Goal: Navigation & Orientation: Find specific page/section

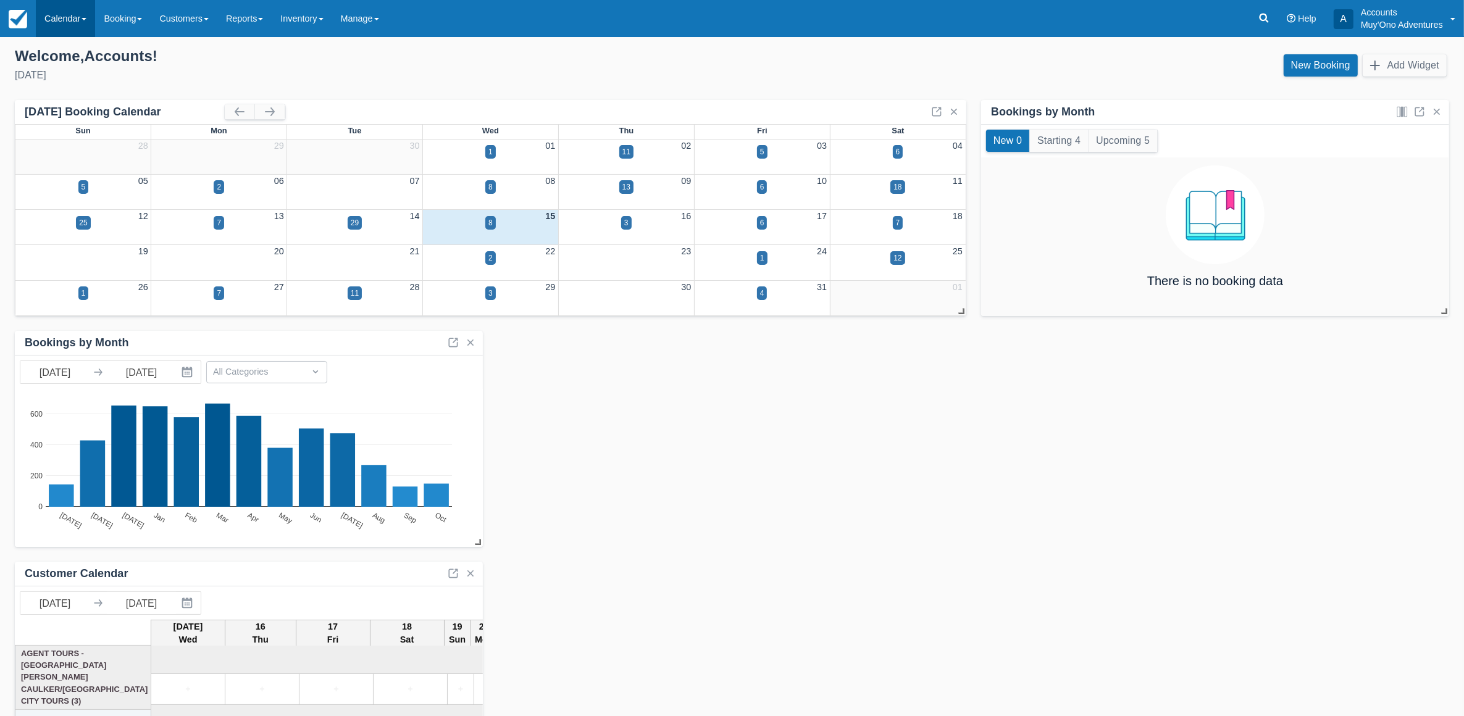
click at [60, 33] on link "Calendar" at bounding box center [65, 18] width 59 height 37
click at [77, 104] on link "Month" at bounding box center [85, 117] width 98 height 26
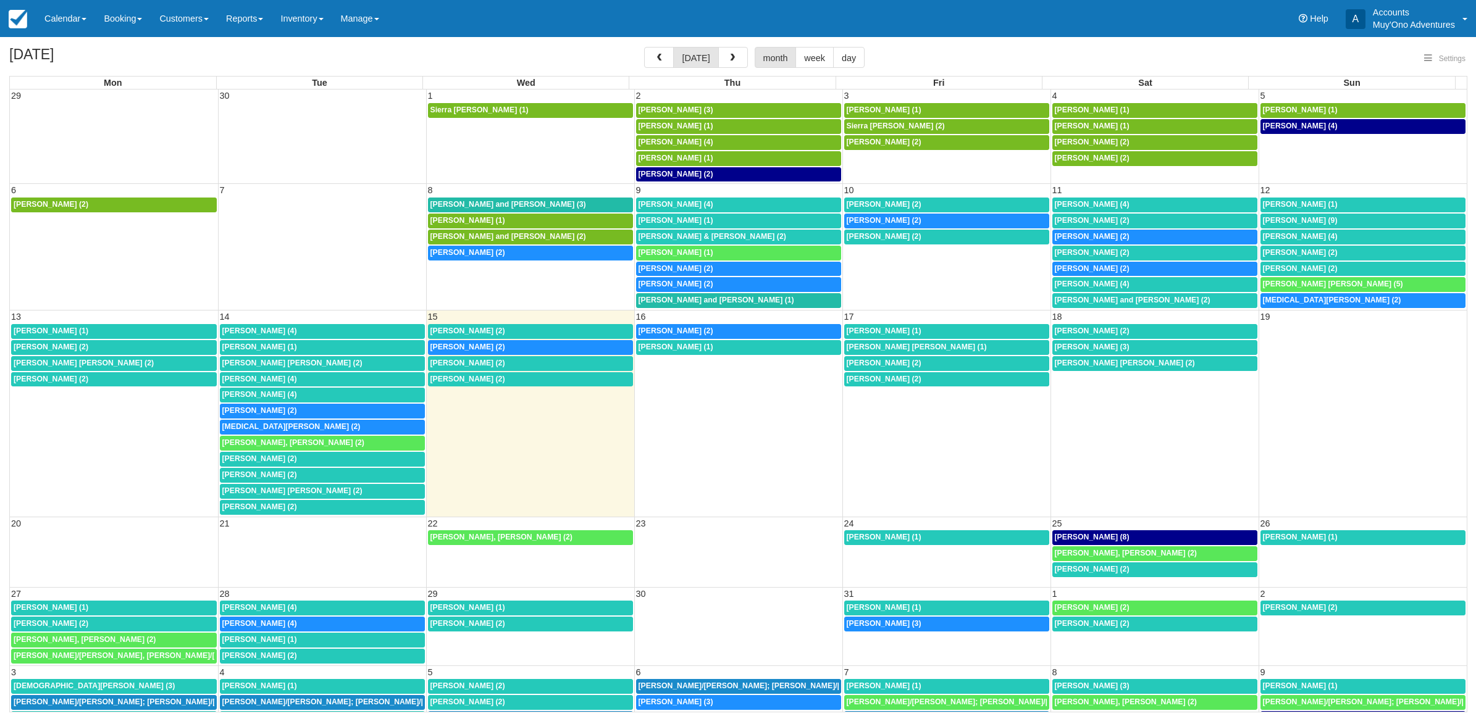
select select
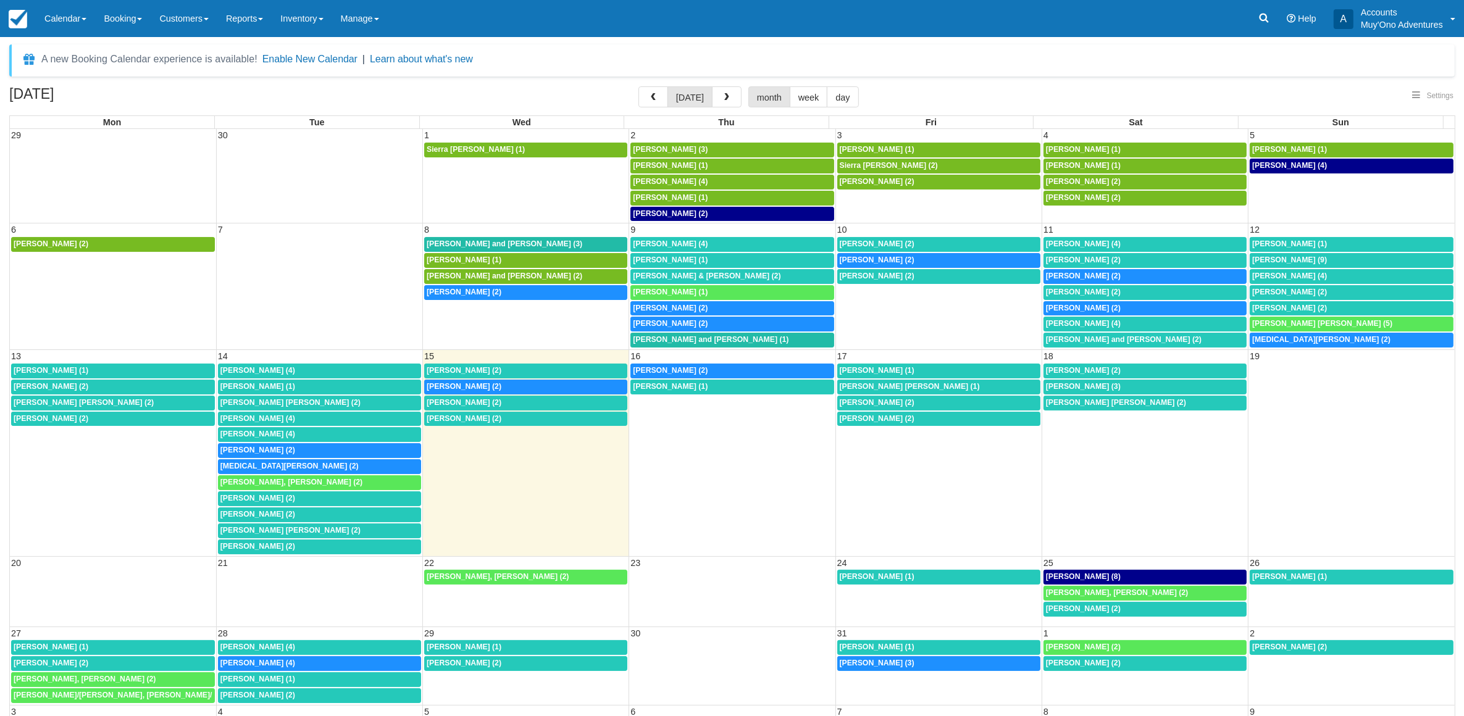
select select
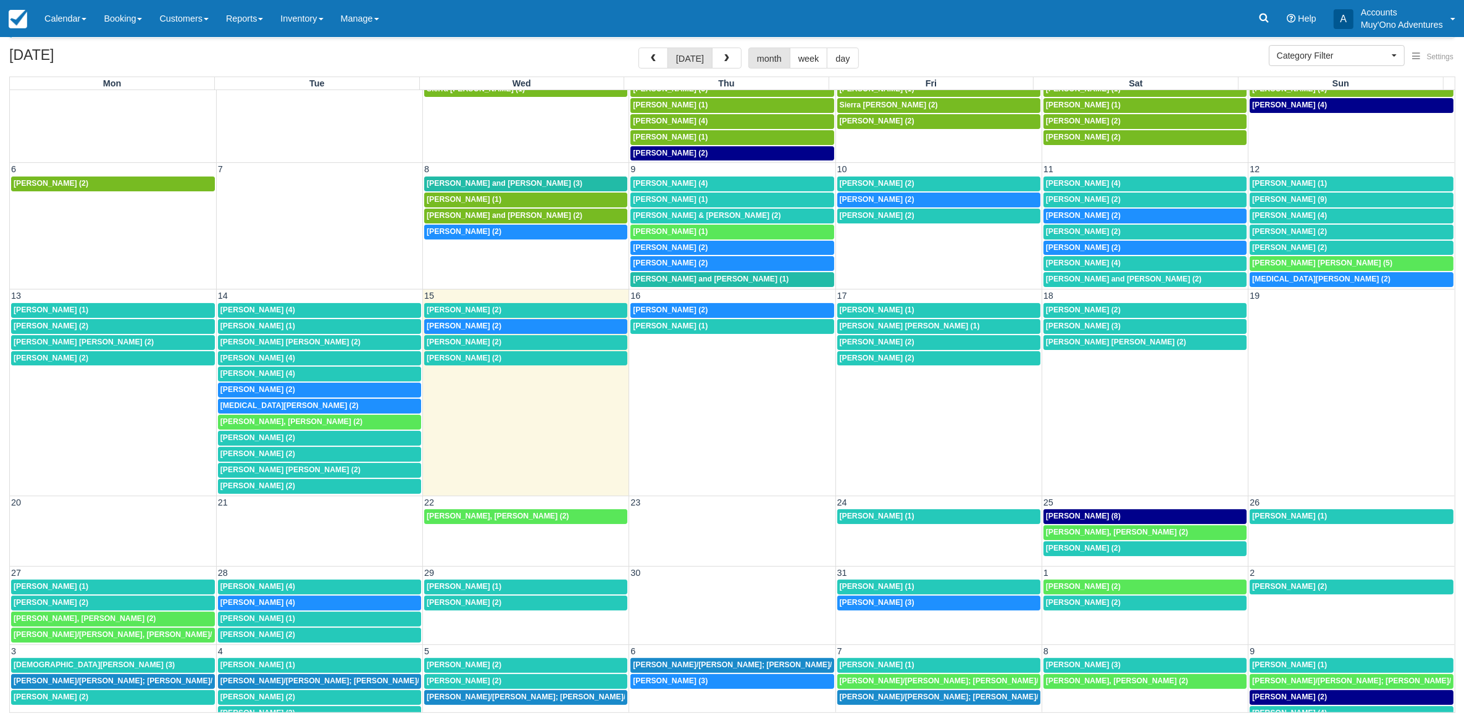
scroll to position [42, 0]
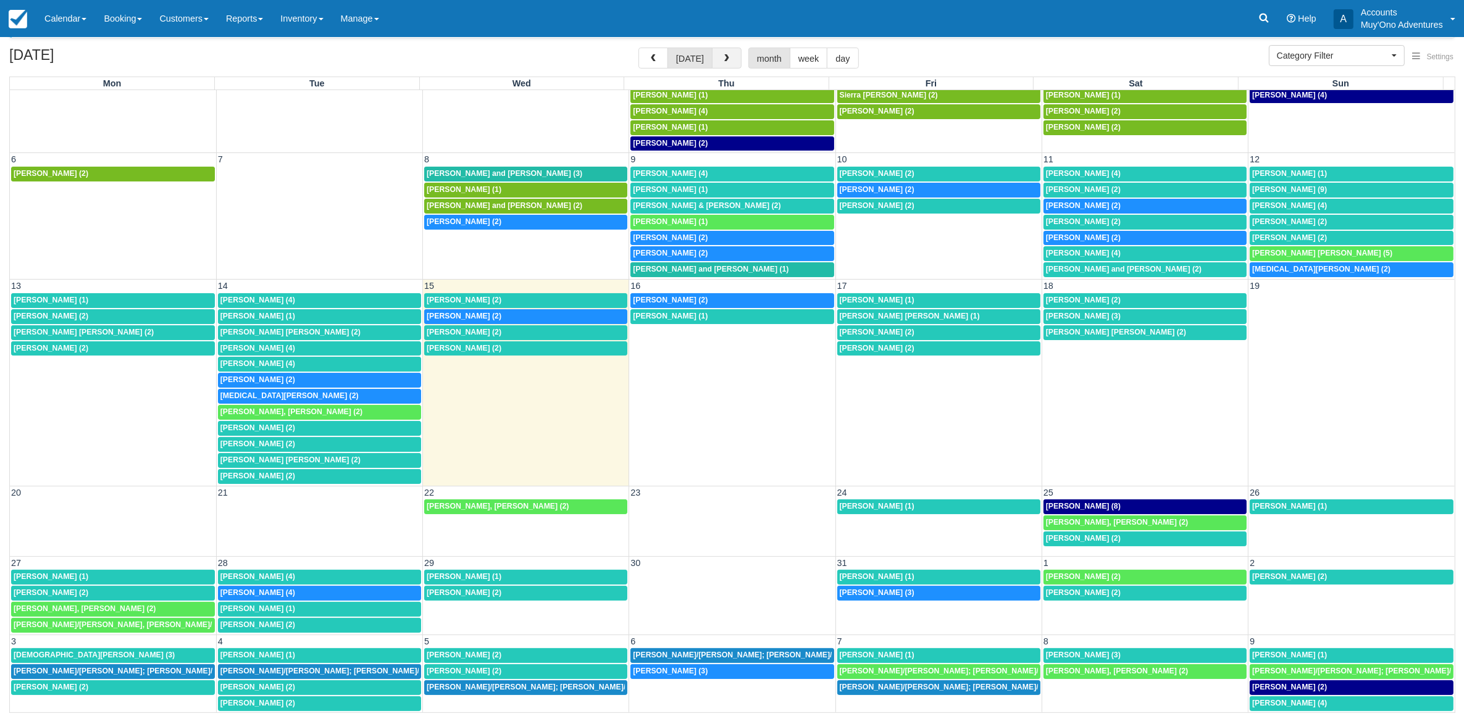
click at [725, 48] on button "button" at bounding box center [727, 58] width 30 height 21
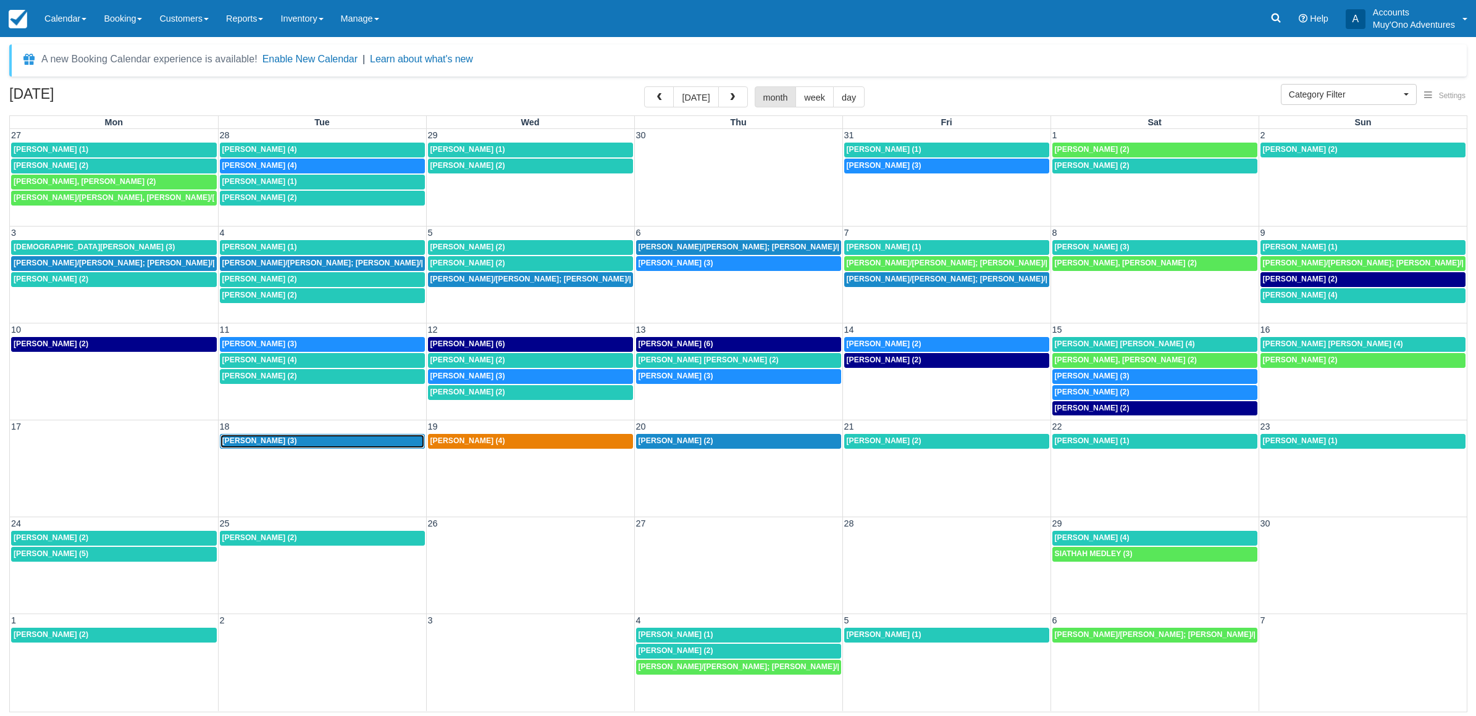
click at [332, 437] on div "James Lau (3)" at bounding box center [322, 442] width 200 height 10
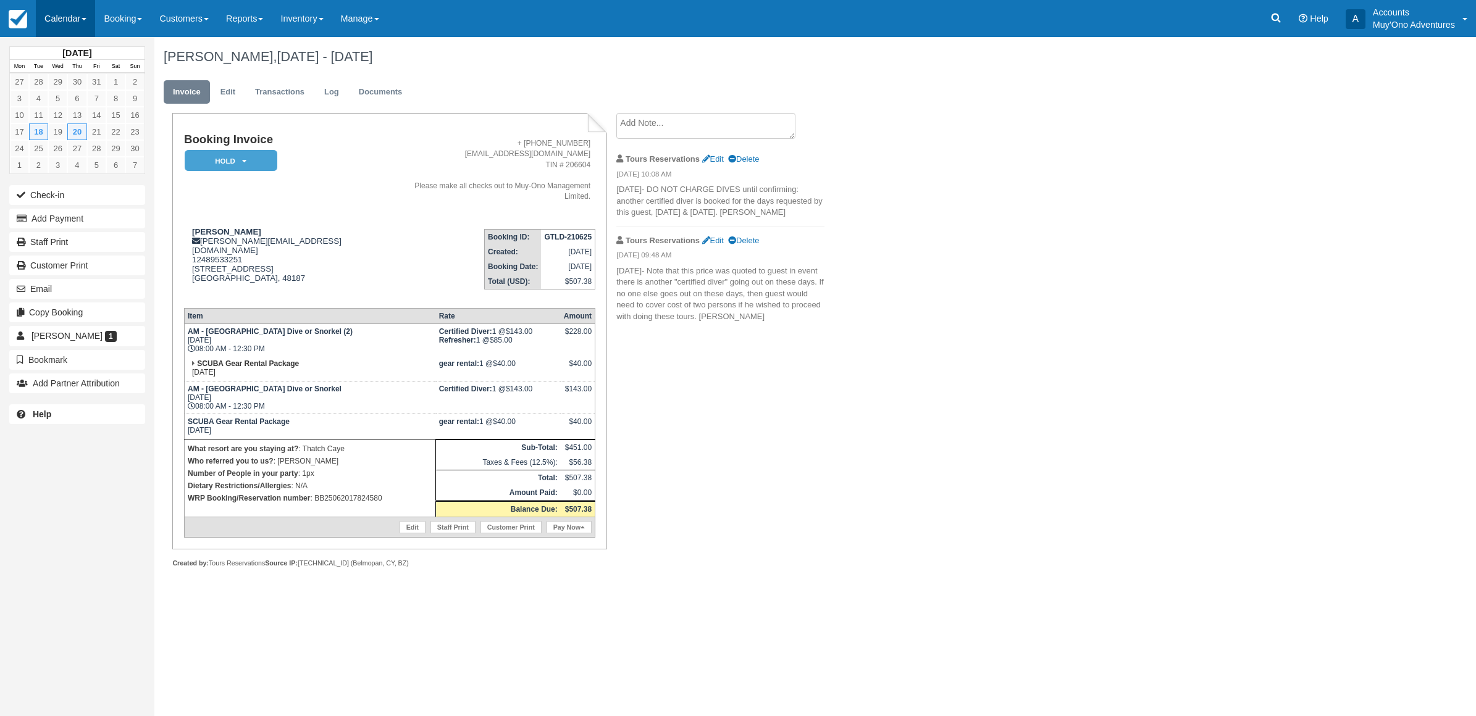
click at [39, 13] on link "Calendar" at bounding box center [65, 18] width 59 height 37
click at [117, 115] on link "Month" at bounding box center [85, 117] width 98 height 26
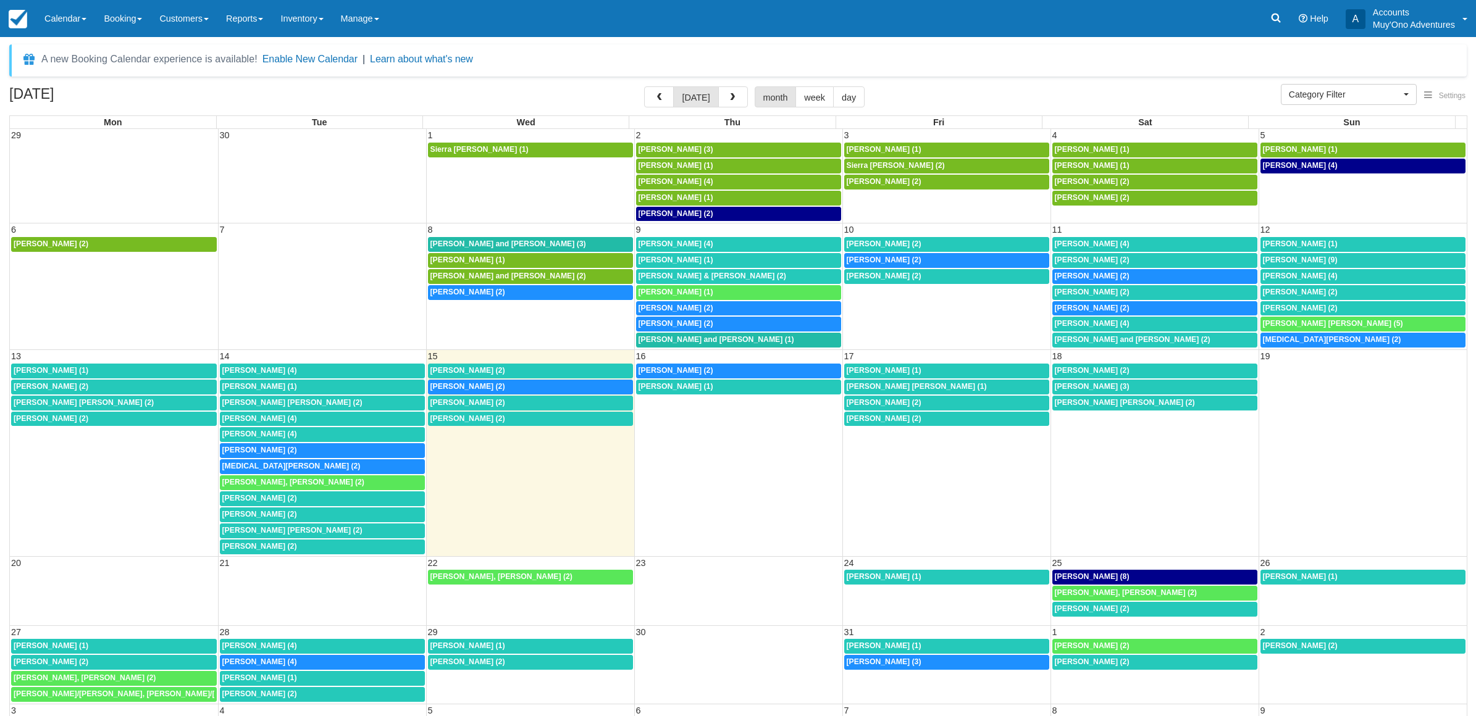
select select
click at [74, 17] on link "Calendar" at bounding box center [65, 18] width 59 height 37
